Goal: Transaction & Acquisition: Purchase product/service

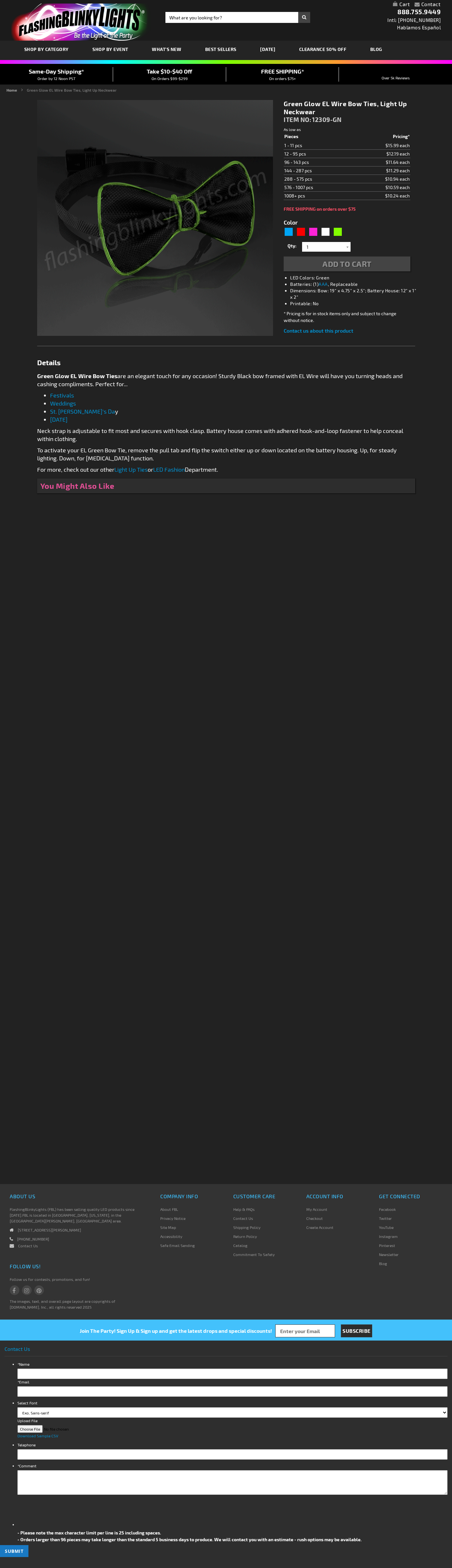
type input "5648"
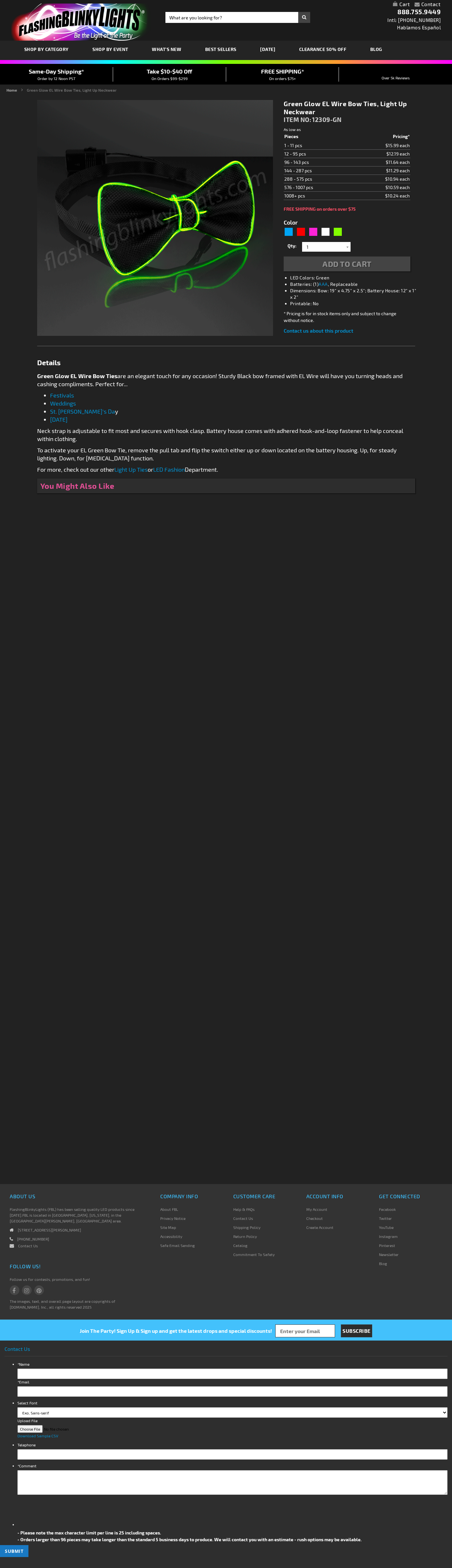
type input "5648"
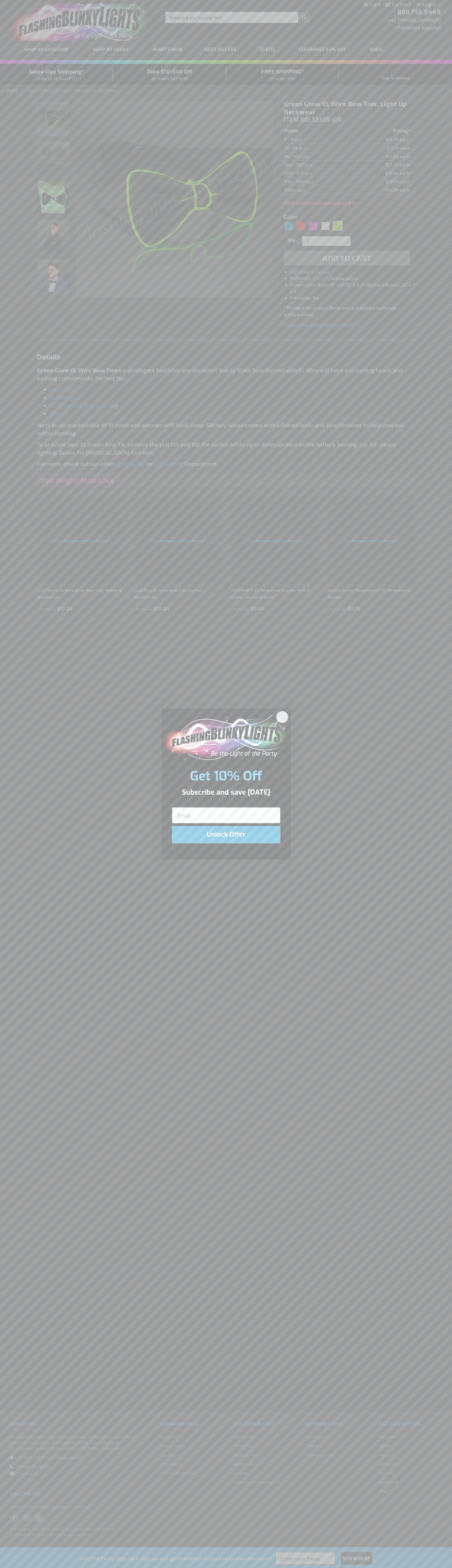
click at [282, 716] on icon "Close dialog" at bounding box center [281, 716] width 4 height 4
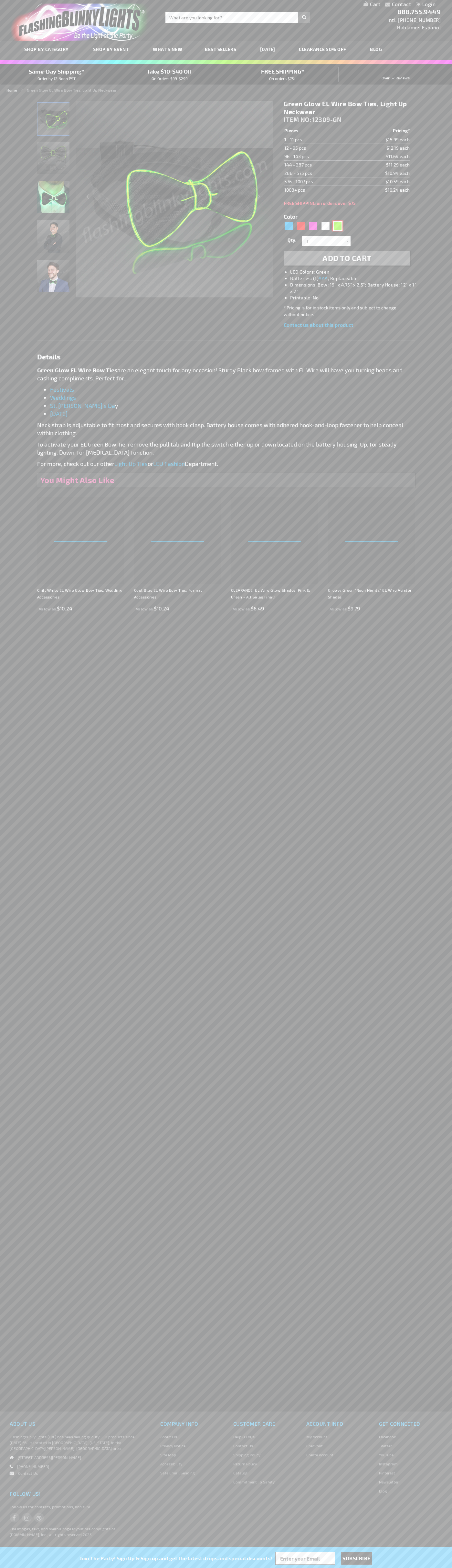
click at [337, 226] on div "Green" at bounding box center [337, 226] width 10 height 10
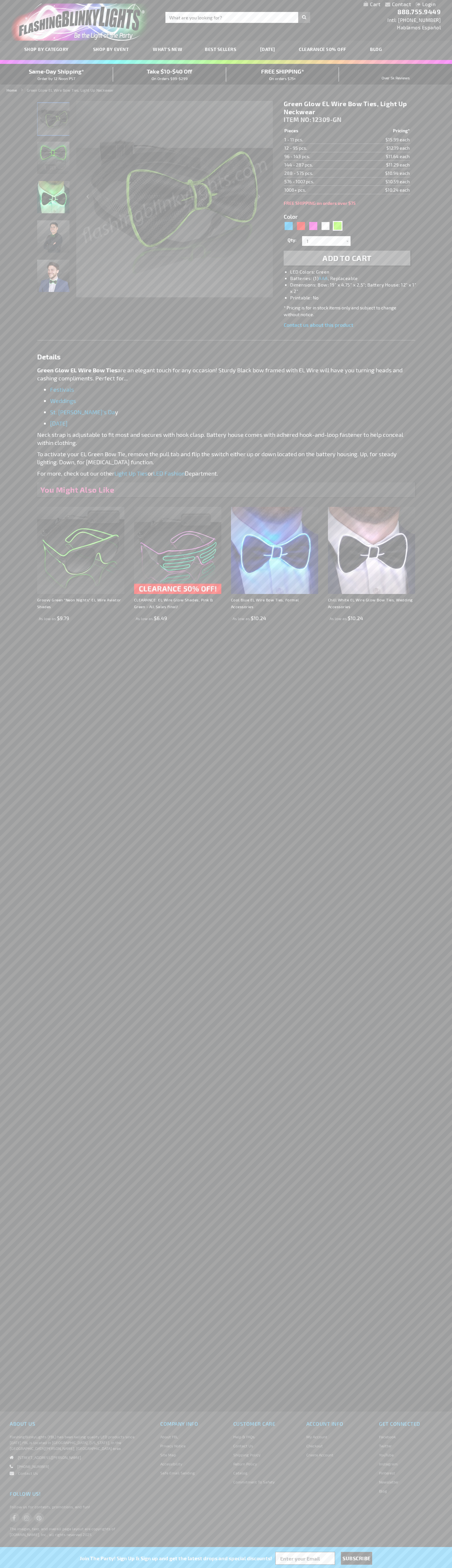
click at [347, 258] on span "Add to Cart" at bounding box center [347, 257] width 49 height 9
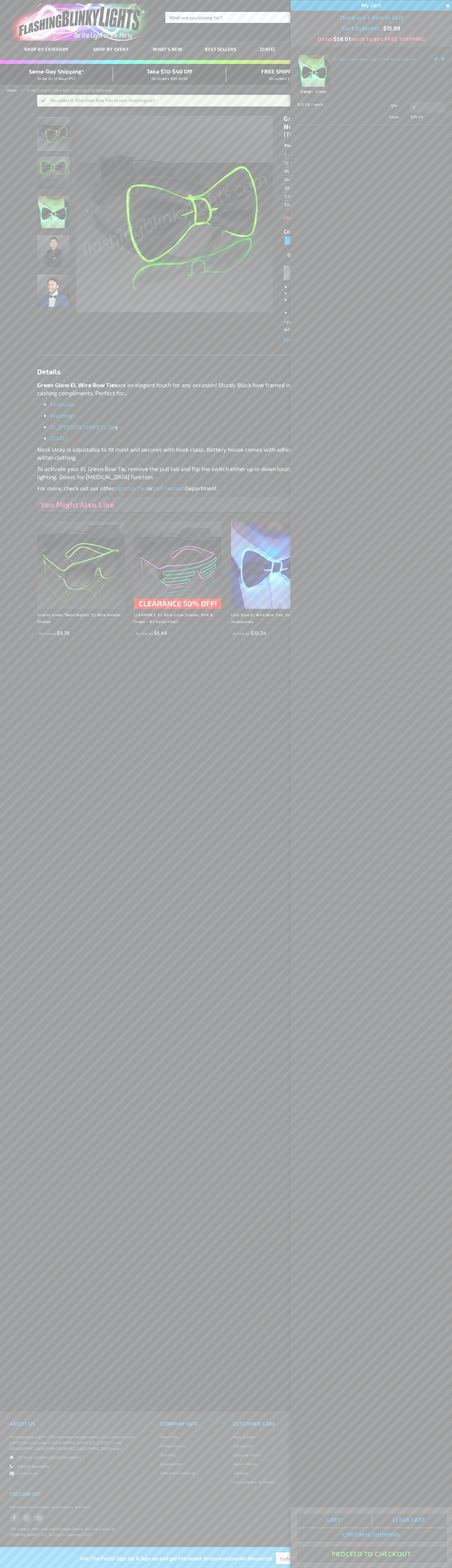
click at [371, 1554] on button "Proceed To Checkout" at bounding box center [371, 1554] width 148 height 15
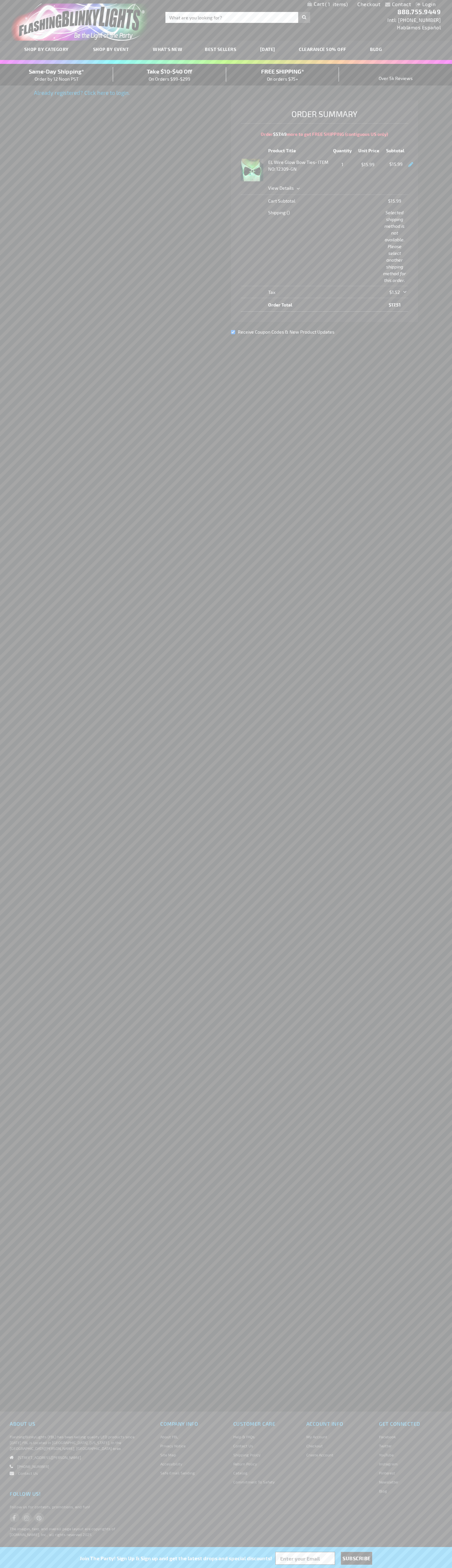
click at [57, 75] on div "Same-Day Shipping* Order by 12 Noon PST" at bounding box center [57, 74] width 113 height 15
click at [369, 4] on link "Checkout" at bounding box center [369, 4] width 23 height 6
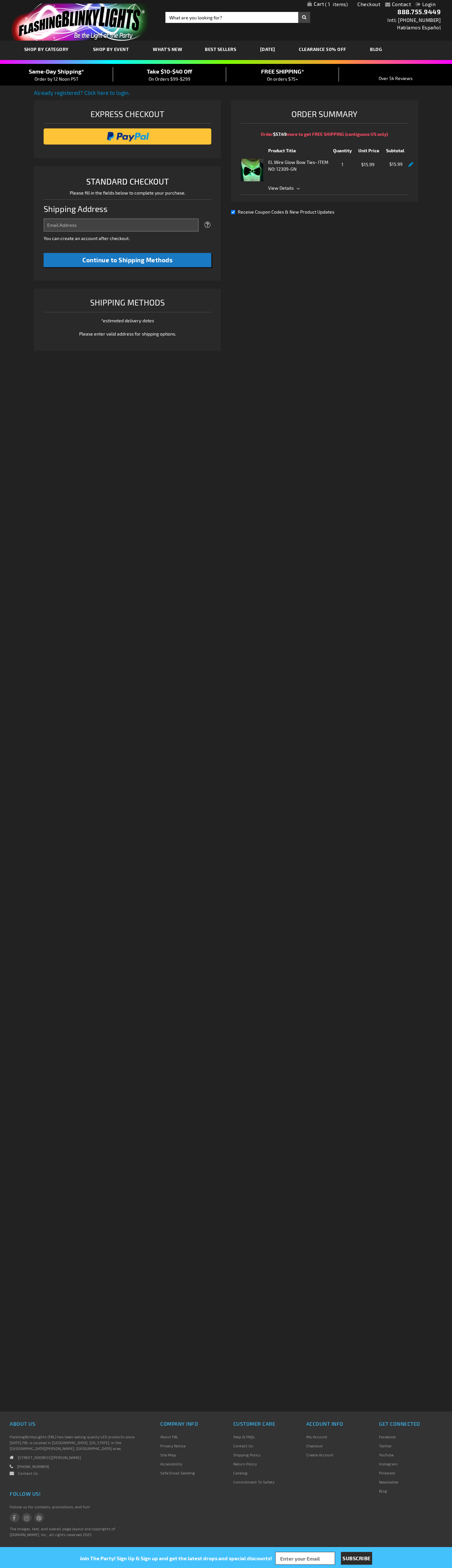
select select "US"
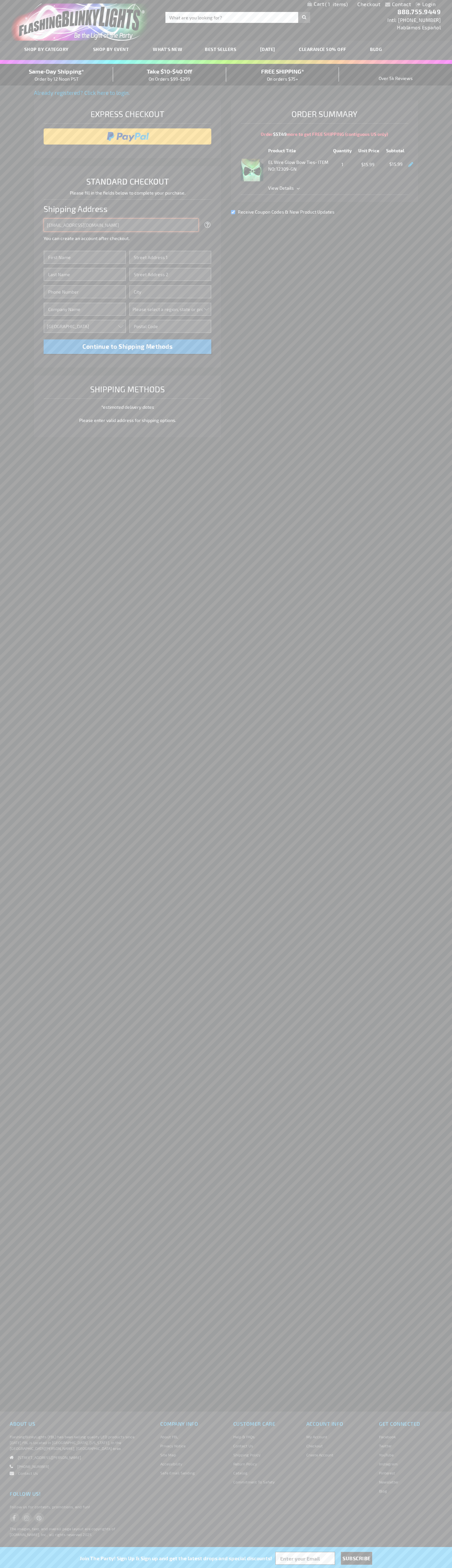
type input "johnsmith005@storebotmail.joonix.net"
type input "John"
type input "1600 Amphitheatre Parkway"
type input "First floor"
type input "mountain view"
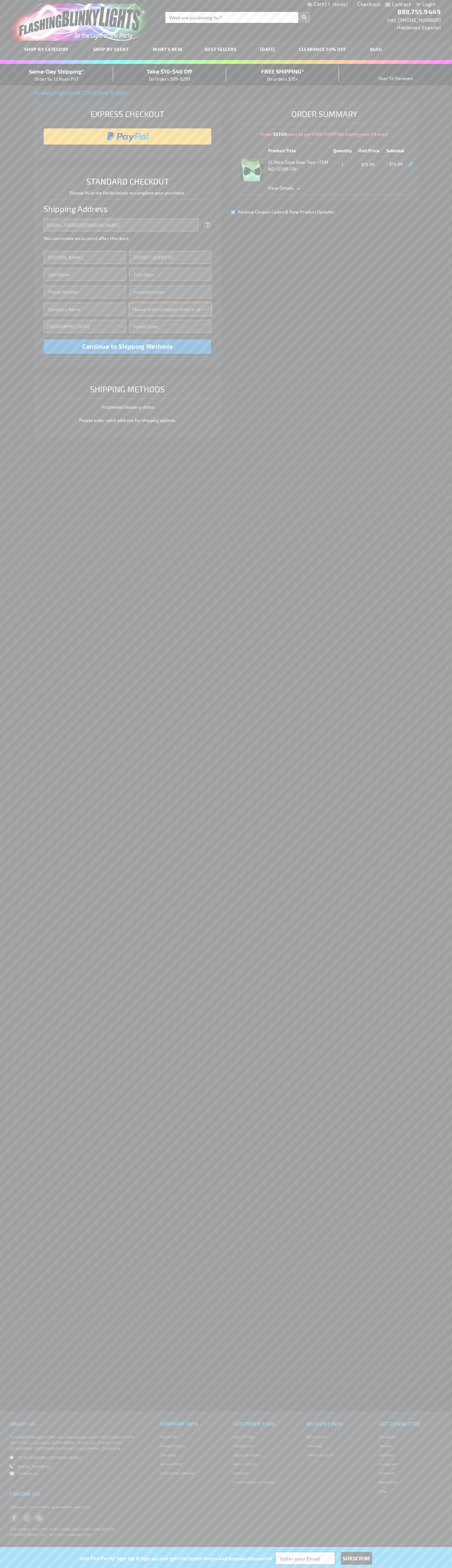
select select "12"
type input "94043"
type input "Smith"
type input "6502530000"
type input "John Smith"
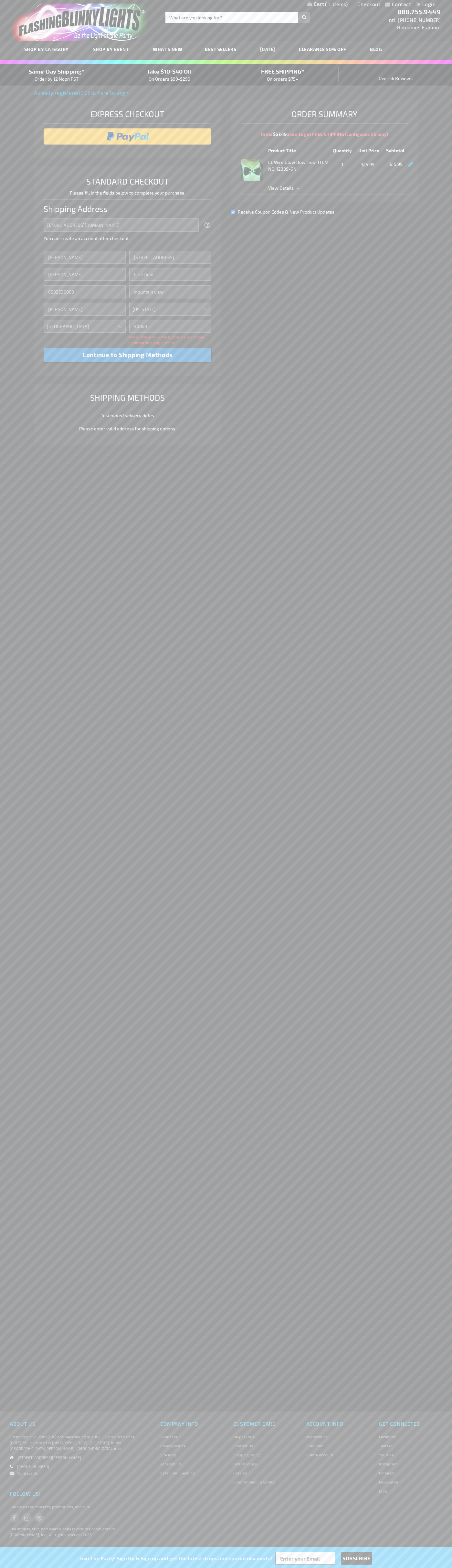
click at [57, 75] on div "Same-Day Shipping* Order by 12 Noon PST" at bounding box center [57, 74] width 113 height 15
click at [127, 136] on input "image" at bounding box center [127, 136] width 161 height 13
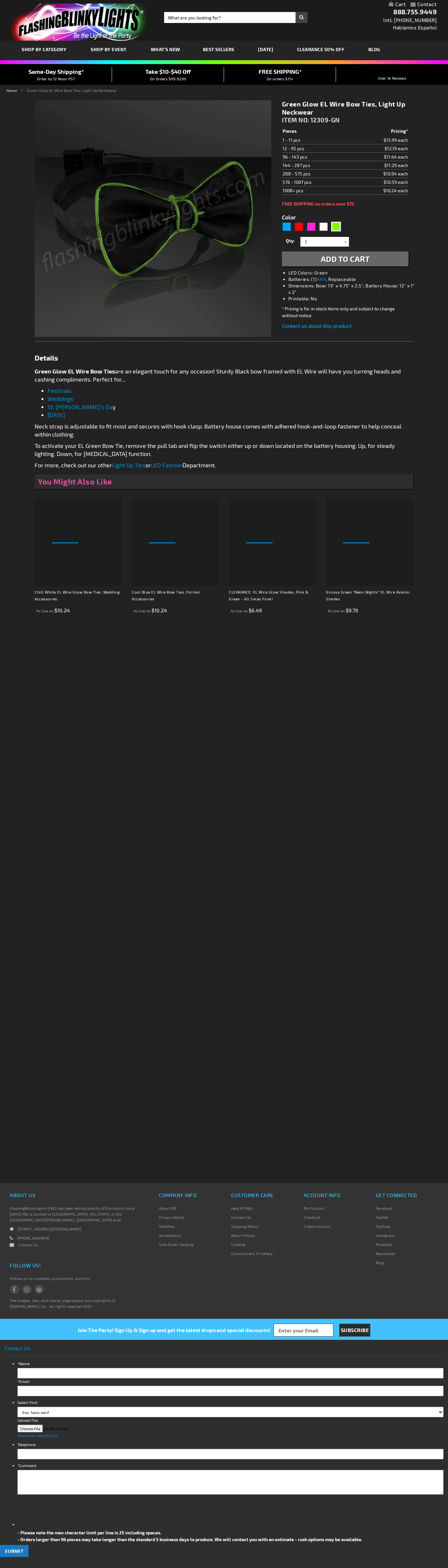
type input "5648"
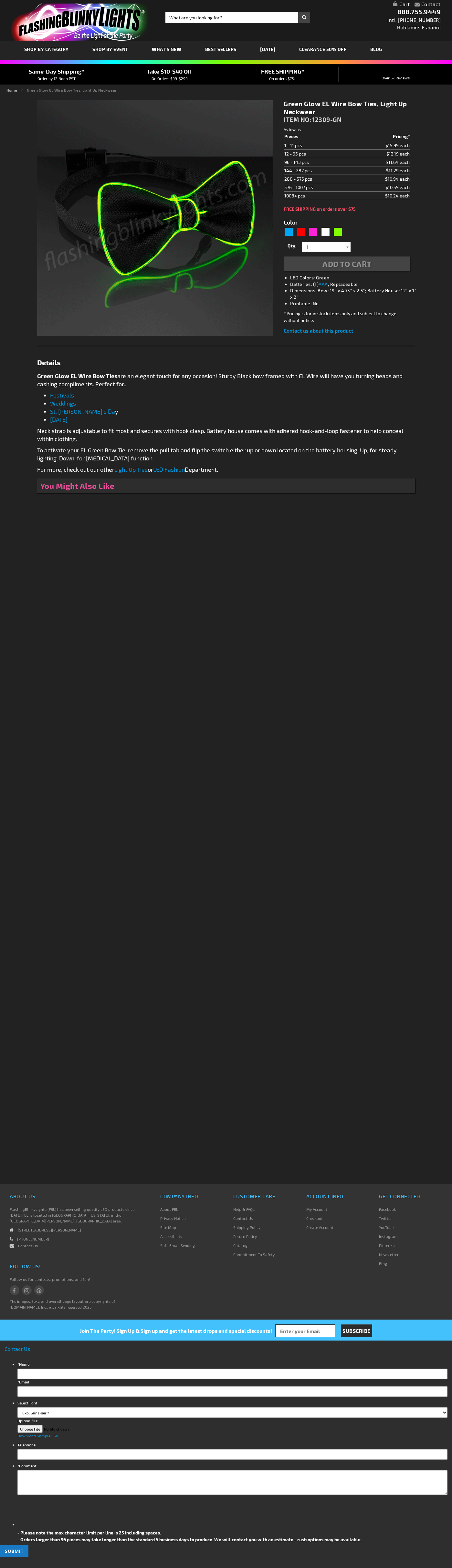
type input "5648"
